Goal: Information Seeking & Learning: Check status

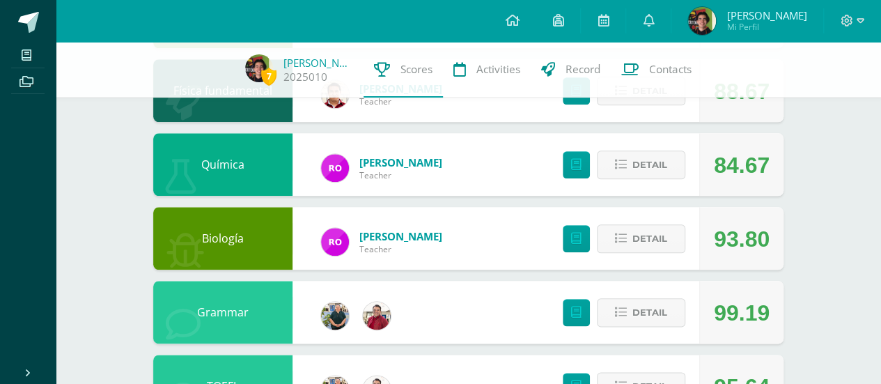
scroll to position [696, 0]
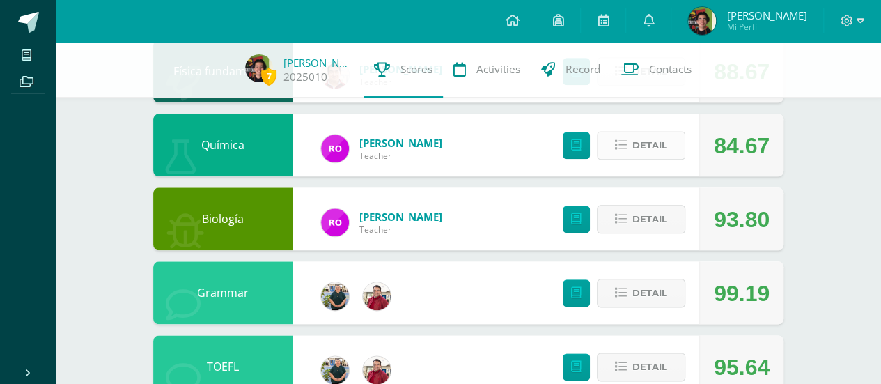
click at [649, 148] on span "Detail" at bounding box center [649, 145] width 35 height 26
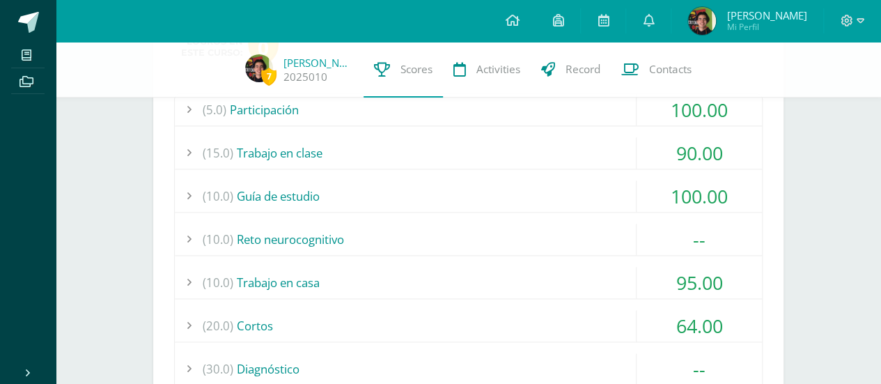
scroll to position [835, 0]
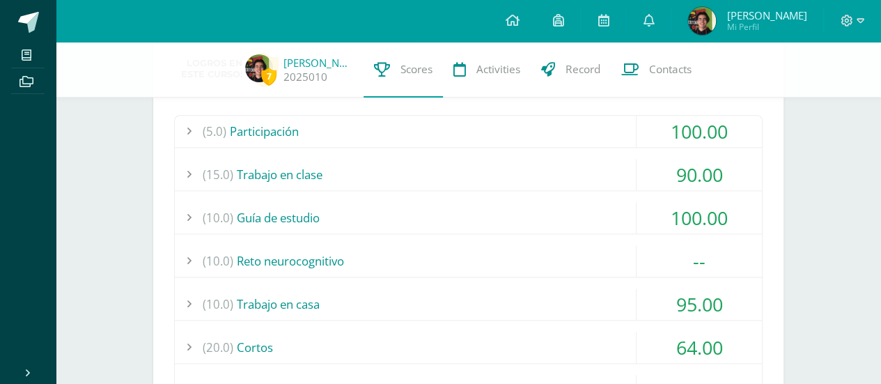
click at [537, 216] on div "(10.0) Guía de estudio" at bounding box center [468, 217] width 587 height 31
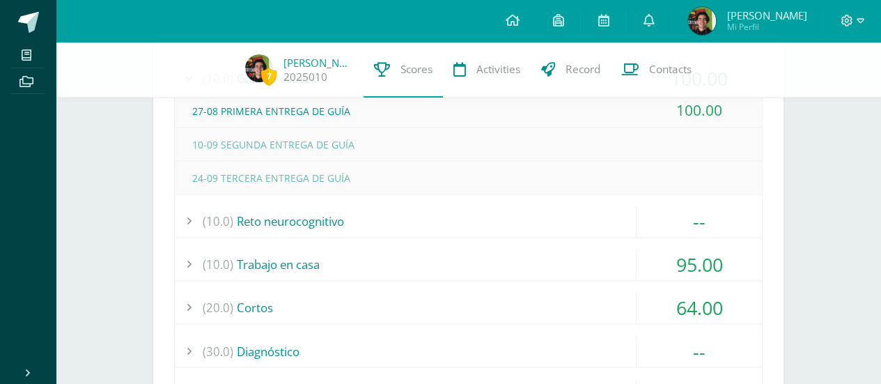
scroll to position [905, 0]
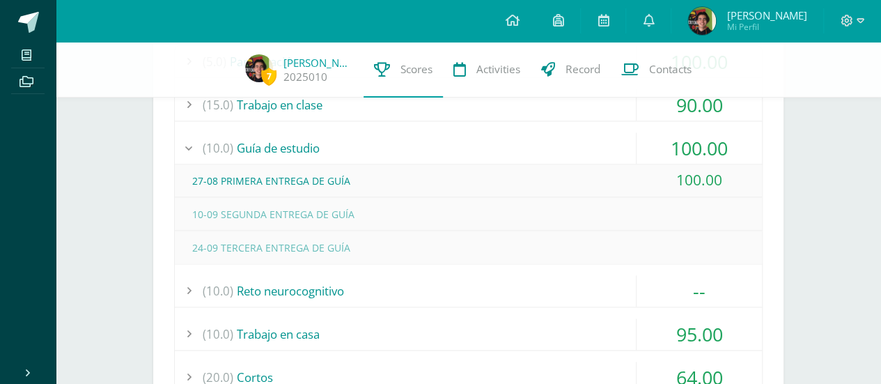
click at [472, 147] on div "(10.0) Guía de estudio" at bounding box center [468, 147] width 587 height 31
